Goal: Information Seeking & Learning: Learn about a topic

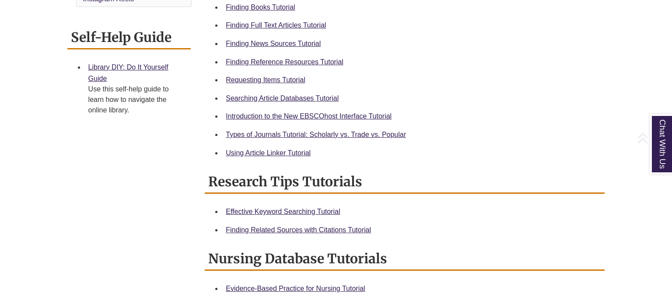
scroll to position [341, 0]
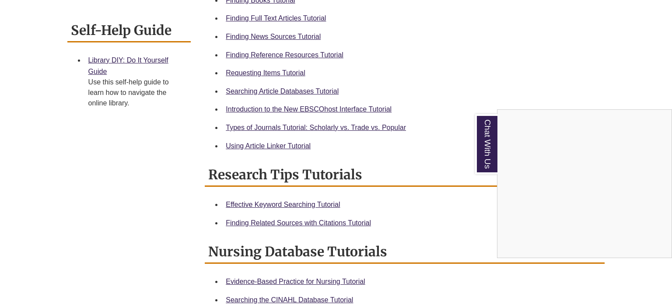
click at [250, 16] on div "Chat With Us" at bounding box center [336, 152] width 672 height 304
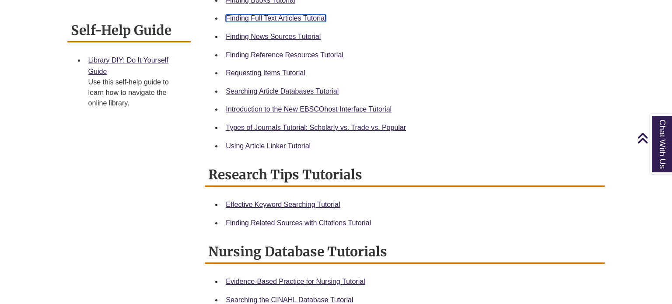
click at [250, 16] on link "Finding Full Text Articles Tutorial" at bounding box center [276, 17] width 100 height 7
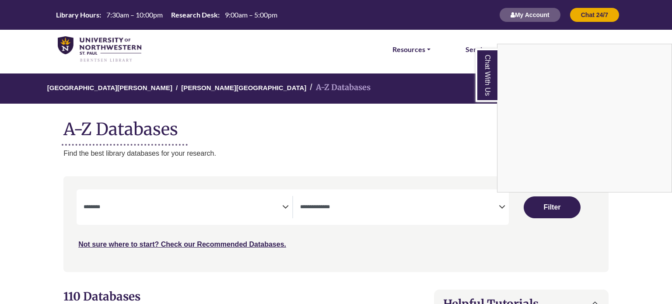
select select "Database Subject Filter"
select select "Database Types Filter"
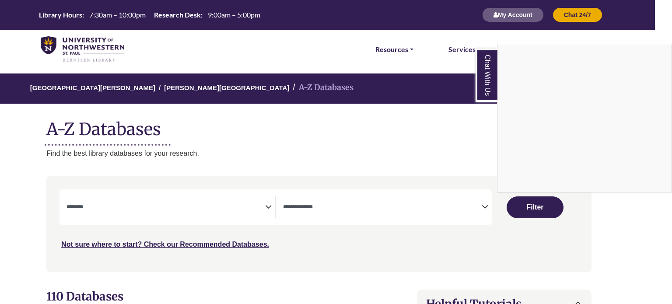
scroll to position [0, 18]
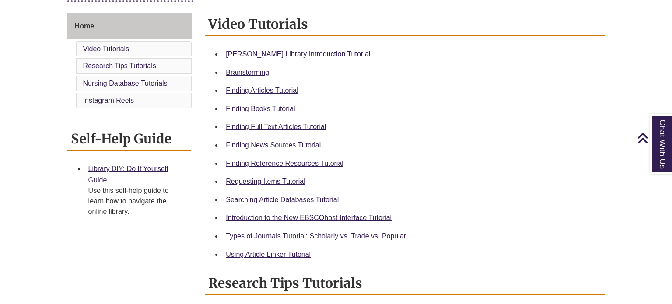
scroll to position [233, 0]
click at [275, 256] on link "Using Article Linker Tutorial" at bounding box center [268, 254] width 85 height 7
